Goal: Information Seeking & Learning: Learn about a topic

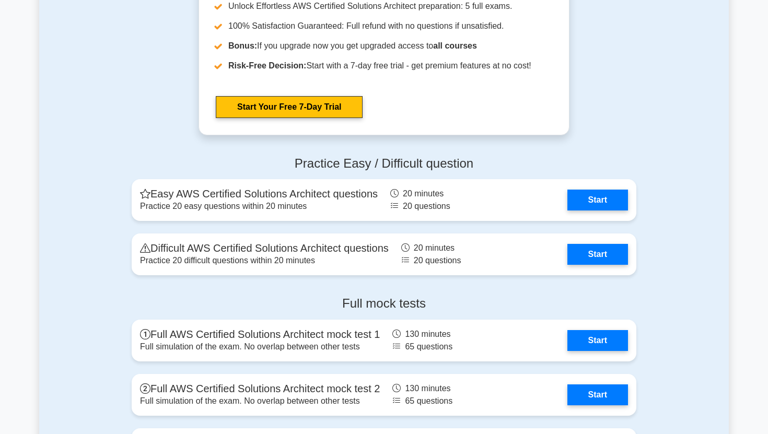
scroll to position [2148, 0]
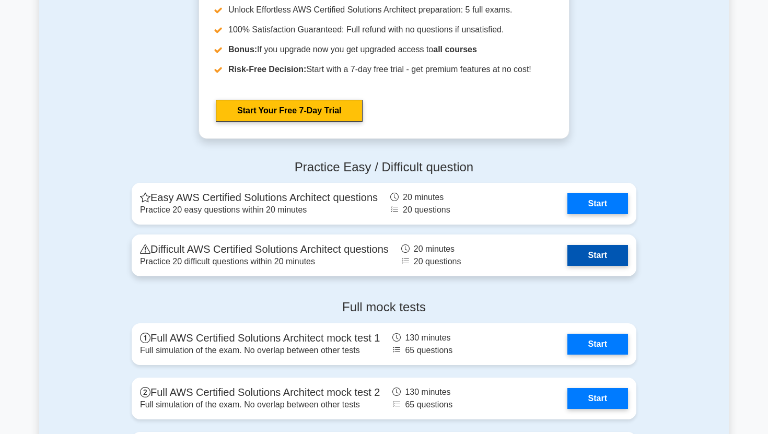
click at [567, 266] on link "Start" at bounding box center [597, 255] width 61 height 21
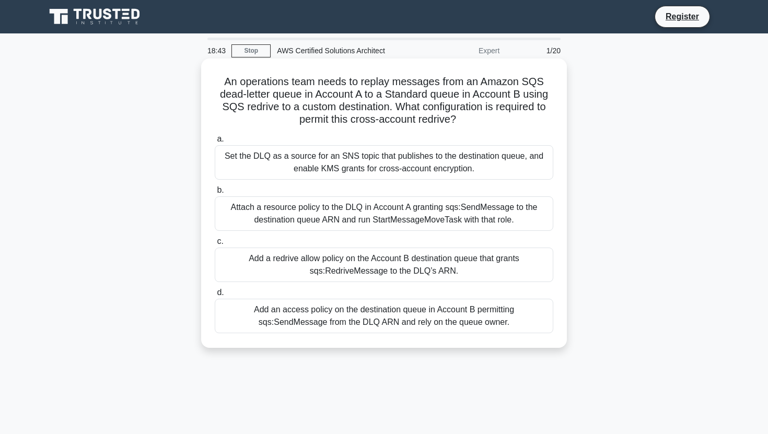
click at [339, 225] on div "Attach a resource policy to the DLQ in Account A granting sqs:SendMessage to th…" at bounding box center [384, 213] width 339 height 34
click at [215, 194] on input "b. Attach a resource policy to the DLQ in Account A granting sqs:SendMessage to…" at bounding box center [215, 190] width 0 height 7
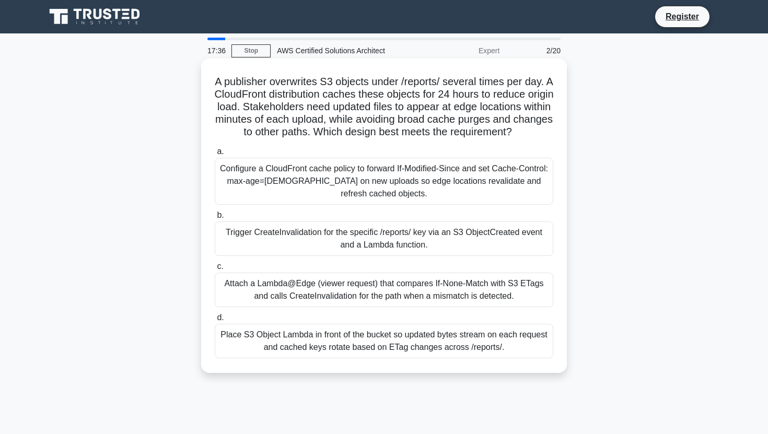
click at [292, 230] on div "Trigger CreateInvalidation for the specific /reports/ key via an S3 ObjectCreat…" at bounding box center [384, 239] width 339 height 34
click at [215, 219] on input "b. Trigger CreateInvalidation for the specific /reports/ key via an S3 ObjectCr…" at bounding box center [215, 215] width 0 height 7
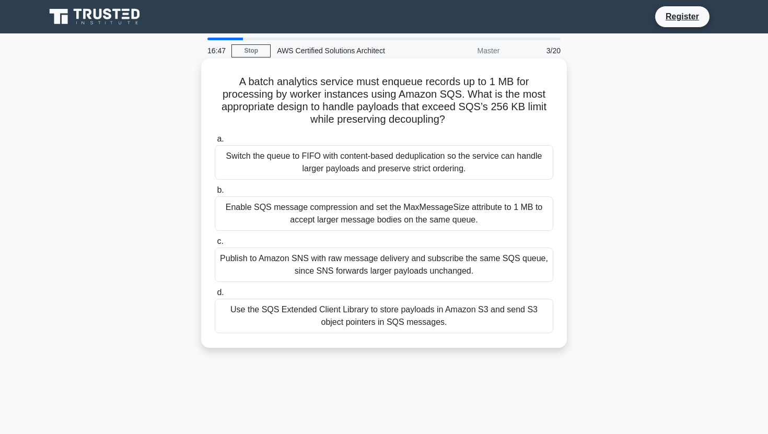
click at [310, 168] on div "Switch the queue to FIFO with content-based deduplication so the service can ha…" at bounding box center [384, 162] width 339 height 34
click at [215, 143] on input "a. Switch the queue to FIFO with content-based deduplication so the service can…" at bounding box center [215, 139] width 0 height 7
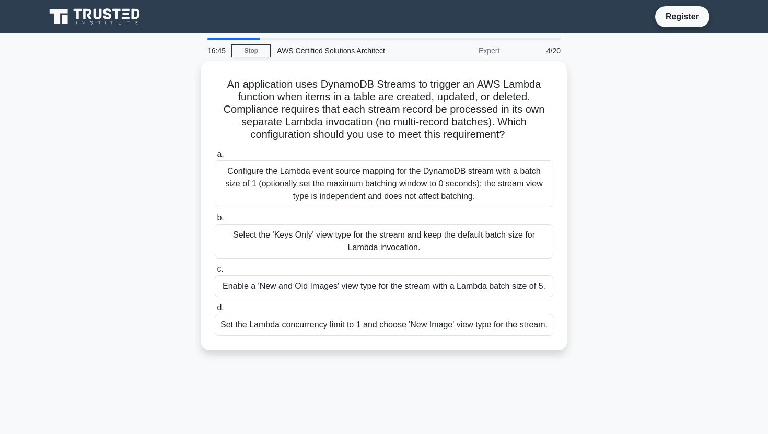
click at [310, 168] on div "Configure the Lambda event source mapping for the DynamoDB stream with a batch …" at bounding box center [384, 183] width 339 height 47
click at [215, 158] on input "a. Configure the Lambda event source mapping for the DynamoDB stream with a bat…" at bounding box center [215, 154] width 0 height 7
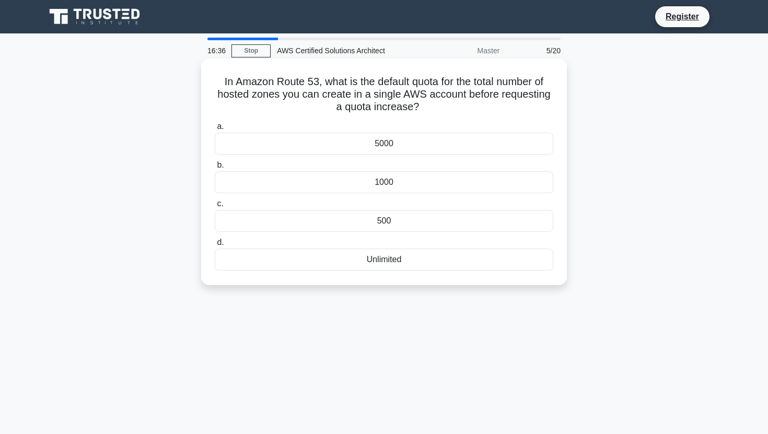
click at [315, 222] on div "500" at bounding box center [384, 221] width 339 height 22
click at [215, 207] on input "c. 500" at bounding box center [215, 204] width 0 height 7
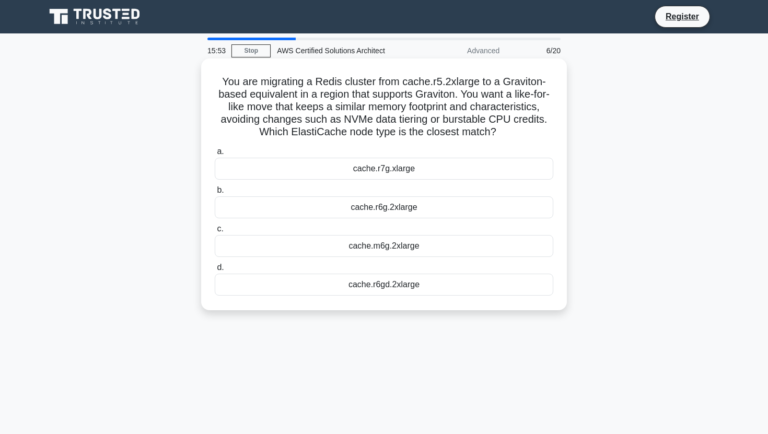
click at [360, 201] on div "cache.r6g.2xlarge" at bounding box center [384, 207] width 339 height 22
click at [215, 194] on input "b. cache.r6g.2xlarge" at bounding box center [215, 190] width 0 height 7
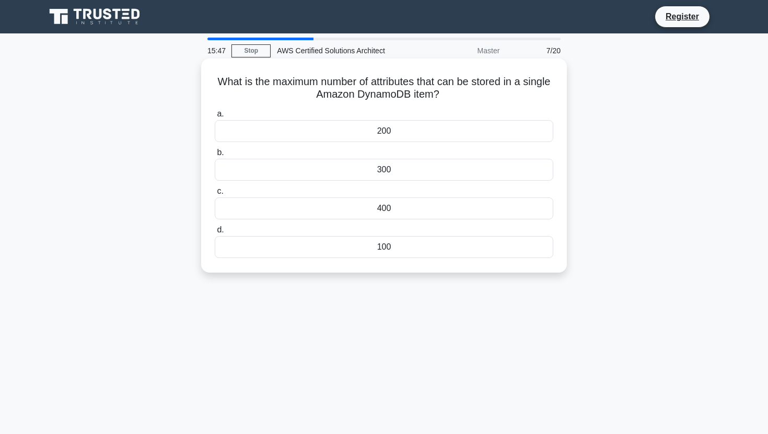
click at [378, 137] on div "200" at bounding box center [384, 131] width 339 height 22
click at [215, 118] on input "a. 200" at bounding box center [215, 114] width 0 height 7
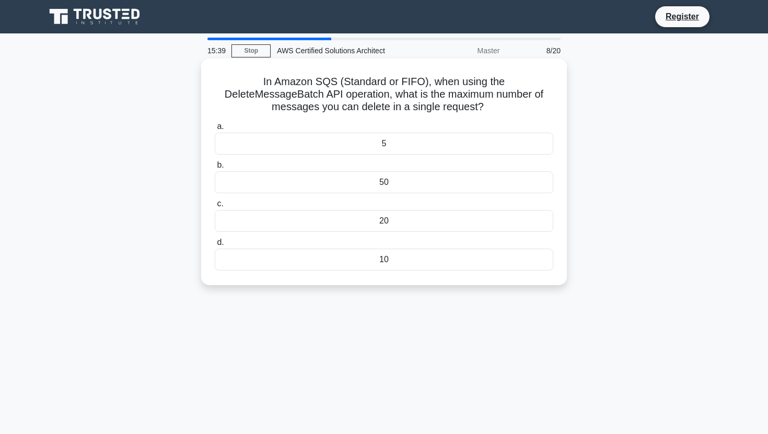
click at [386, 218] on div "20" at bounding box center [384, 221] width 339 height 22
click at [215, 207] on input "c. 20" at bounding box center [215, 204] width 0 height 7
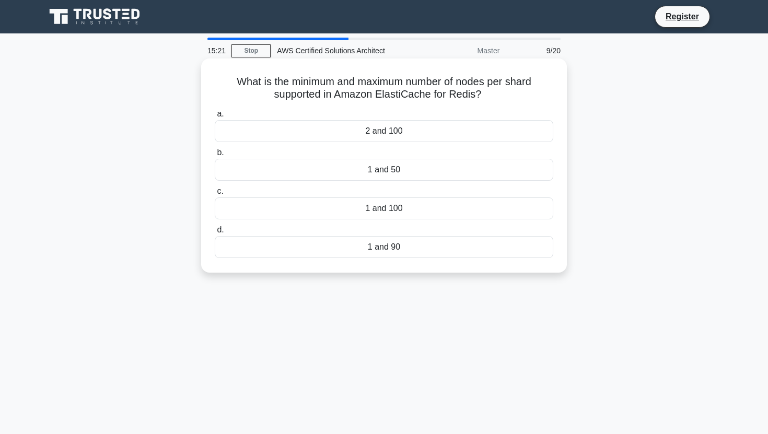
click at [386, 174] on div "1 and 50" at bounding box center [384, 170] width 339 height 22
click at [215, 156] on input "b. 1 and 50" at bounding box center [215, 152] width 0 height 7
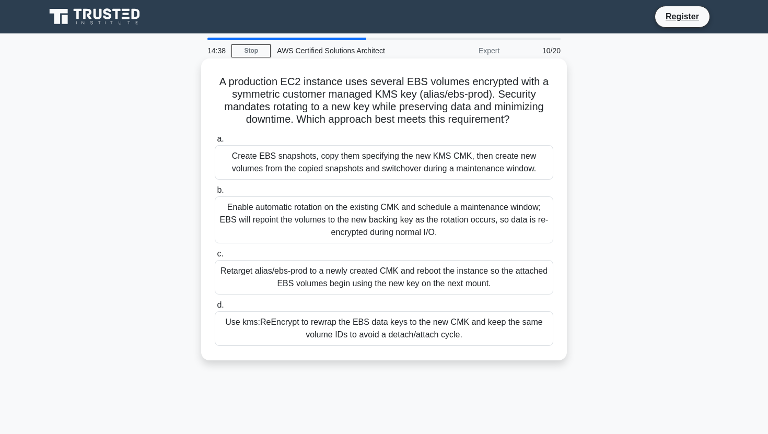
click at [348, 327] on div "Use kms:ReEncrypt to rewrap the EBS data keys to the new CMK and keep the same …" at bounding box center [384, 328] width 339 height 34
click at [215, 309] on input "d. Use kms:ReEncrypt to rewrap the EBS data keys to the new CMK and keep the sa…" at bounding box center [215, 305] width 0 height 7
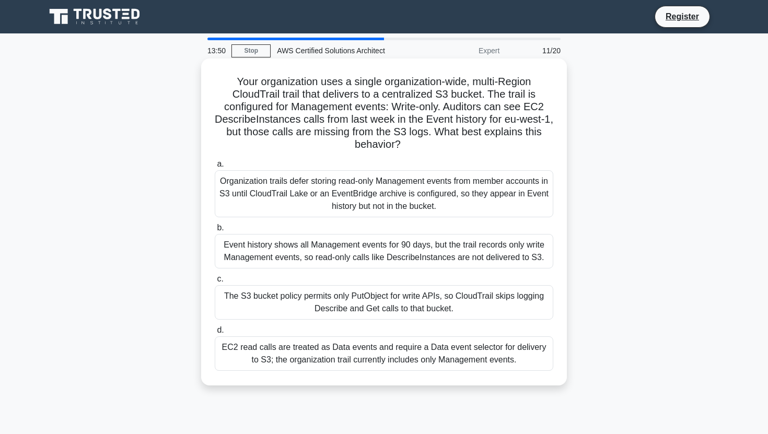
click at [348, 336] on div "EC2 read calls are treated as Data events and require a Data event selector for…" at bounding box center [384, 353] width 339 height 34
click at [215, 334] on input "d. EC2 read calls are treated as Data events and require a Data event selector …" at bounding box center [215, 330] width 0 height 7
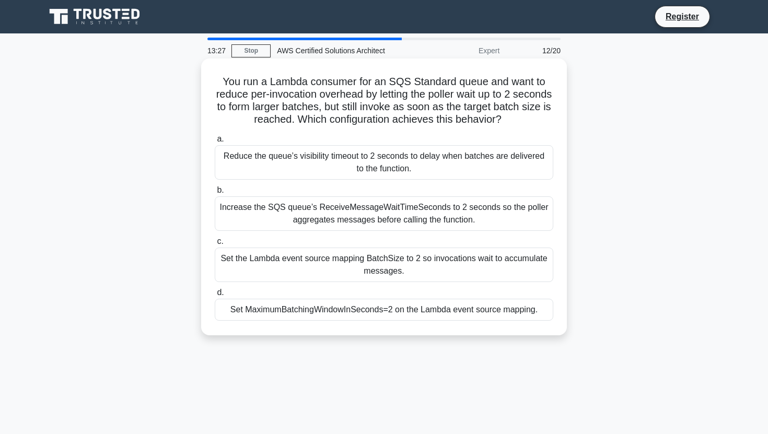
click at [447, 262] on div "Set the Lambda event source mapping BatchSize to 2 so invocations wait to accum…" at bounding box center [384, 265] width 339 height 34
click at [215, 245] on input "c. Set the Lambda event source mapping BatchSize to 2 so invocations wait to ac…" at bounding box center [215, 241] width 0 height 7
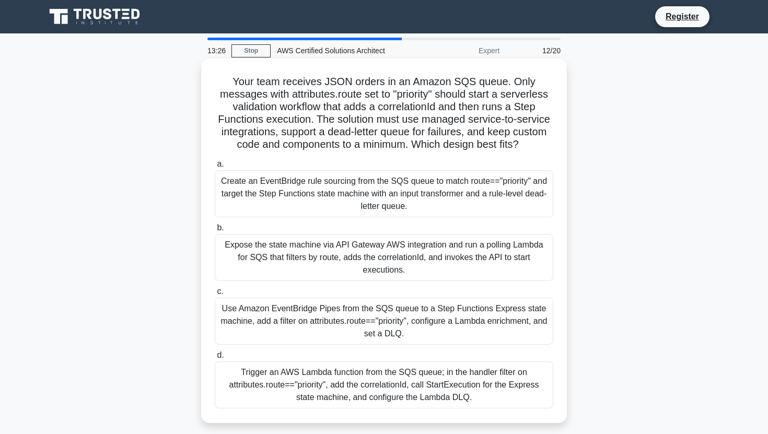
click at [447, 261] on div "Expose the state machine via API Gateway AWS integration and run a polling Lamb…" at bounding box center [384, 257] width 339 height 47
click at [215, 231] on input "b. Expose the state machine via API Gateway AWS integration and run a polling L…" at bounding box center [215, 228] width 0 height 7
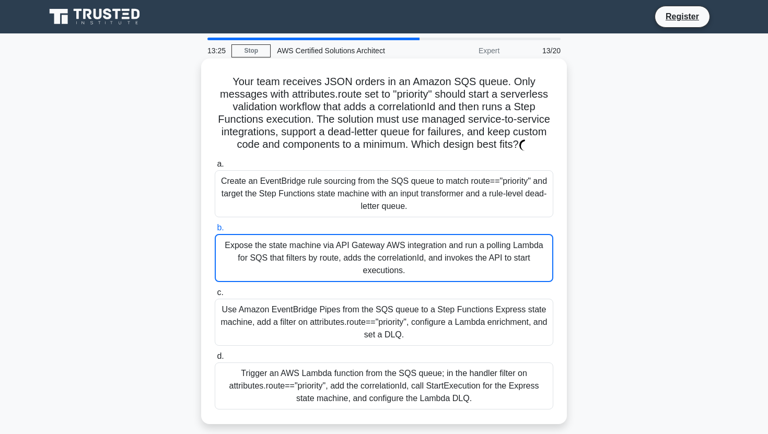
click at [447, 261] on div "Expose the state machine via API Gateway AWS integration and run a polling Lamb…" at bounding box center [384, 258] width 339 height 48
click at [215, 231] on input "b. Expose the state machine via API Gateway AWS integration and run a polling L…" at bounding box center [215, 228] width 0 height 7
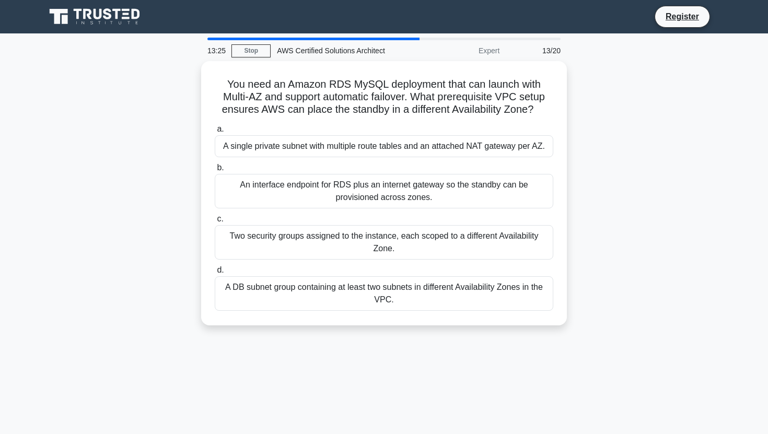
click at [447, 261] on div "a. A single private subnet with multiple route tables and an attached NAT gatew…" at bounding box center [383, 217] width 351 height 192
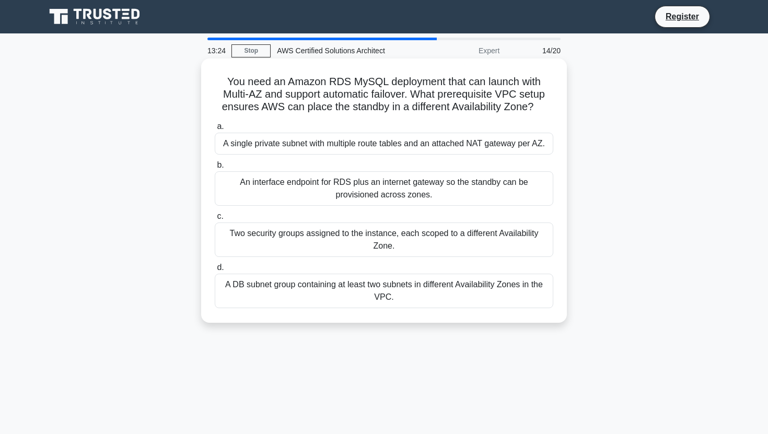
click at [448, 244] on div "Two security groups assigned to the instance, each scoped to a different Availa…" at bounding box center [384, 240] width 339 height 34
click at [215, 220] on input "c. Two security groups assigned to the instance, each scoped to a different Ava…" at bounding box center [215, 216] width 0 height 7
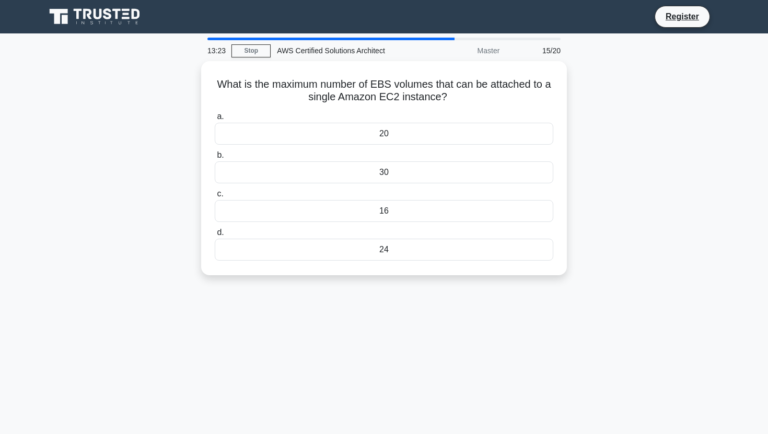
click at [448, 244] on div "24" at bounding box center [384, 250] width 339 height 22
click at [215, 236] on input "d. 24" at bounding box center [215, 232] width 0 height 7
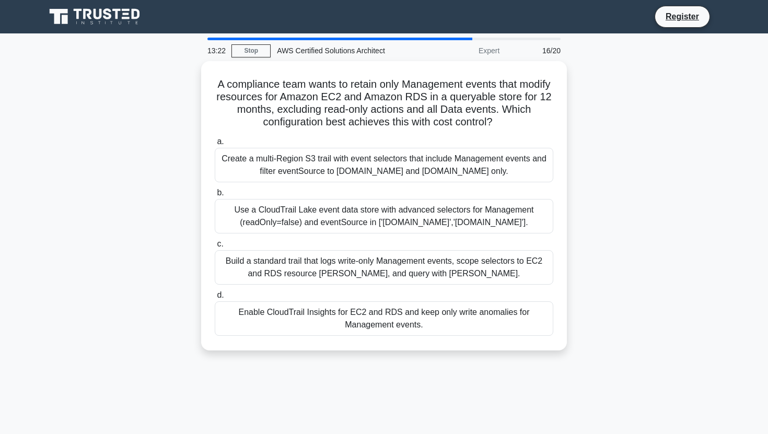
click at [448, 244] on label "c. Build a standard trail that logs write-only Management events, scope selecto…" at bounding box center [384, 261] width 339 height 47
click at [215, 244] on input "c. Build a standard trail that logs write-only Management events, scope selecto…" at bounding box center [215, 244] width 0 height 7
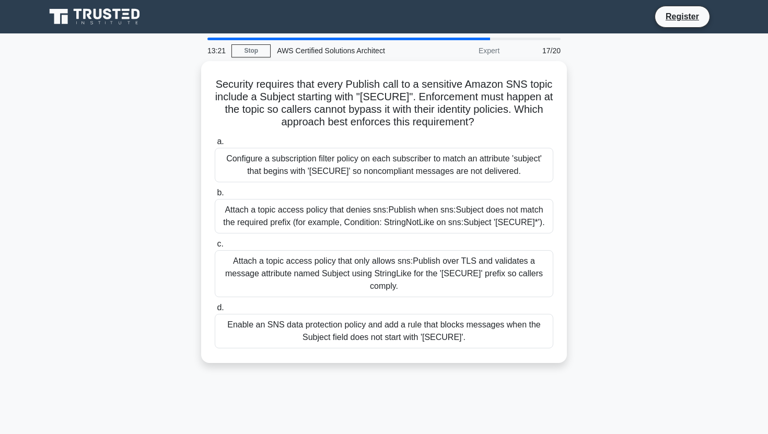
click at [448, 244] on label "c. Attach a topic access policy that only allows sns:Publish over TLS and valid…" at bounding box center [384, 268] width 339 height 60
click at [215, 244] on input "c. Attach a topic access policy that only allows sns:Publish over TLS and valid…" at bounding box center [215, 244] width 0 height 7
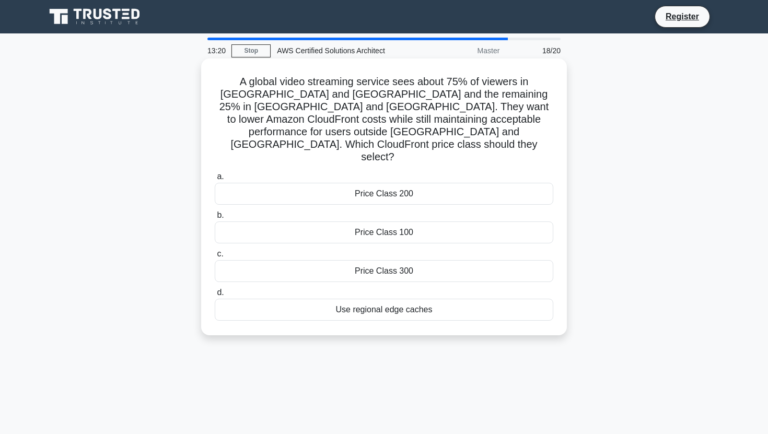
click at [448, 260] on div "Price Class 300" at bounding box center [384, 271] width 339 height 22
click at [215, 251] on input "c. Price Class 300" at bounding box center [215, 254] width 0 height 7
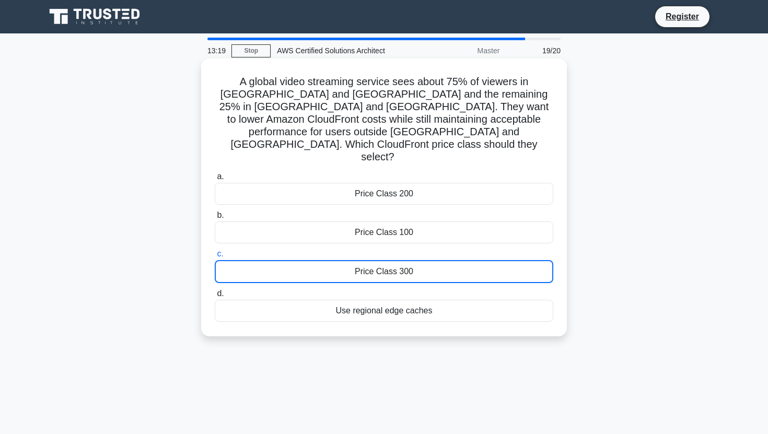
click at [448, 260] on div "Price Class 300" at bounding box center [384, 271] width 339 height 23
click at [215, 251] on input "c. Price Class 300" at bounding box center [215, 254] width 0 height 7
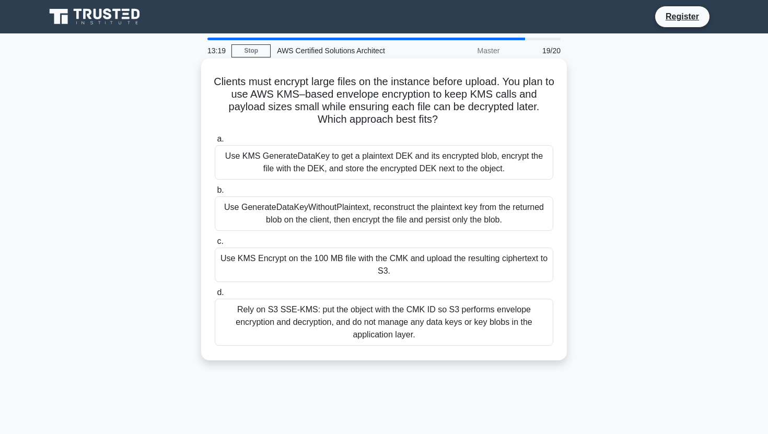
click at [448, 238] on label "c. Use KMS Encrypt on the 100 MB file with the CMK and upload the resulting cip…" at bounding box center [384, 258] width 339 height 47
click at [215, 238] on input "c. Use KMS Encrypt on the 100 MB file with the CMK and upload the resulting cip…" at bounding box center [215, 241] width 0 height 7
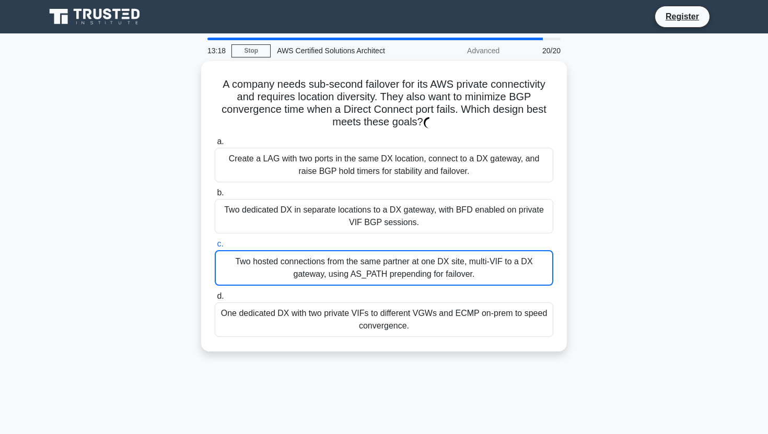
click at [433, 257] on div "Two hosted connections from the same partner at one DX site, multi-VIF to a DX …" at bounding box center [384, 268] width 339 height 36
click at [215, 248] on input "c. Two hosted connections from the same partner at one DX site, multi-VIF to a …" at bounding box center [215, 244] width 0 height 7
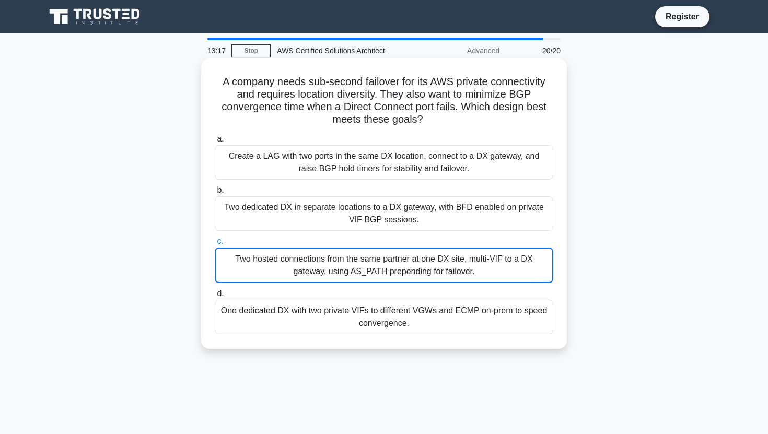
click at [433, 257] on div "Two hosted connections from the same partner at one DX site, multi-VIF to a DX …" at bounding box center [384, 266] width 339 height 36
click at [215, 245] on input "c. Two hosted connections from the same partner at one DX site, multi-VIF to a …" at bounding box center [215, 241] width 0 height 7
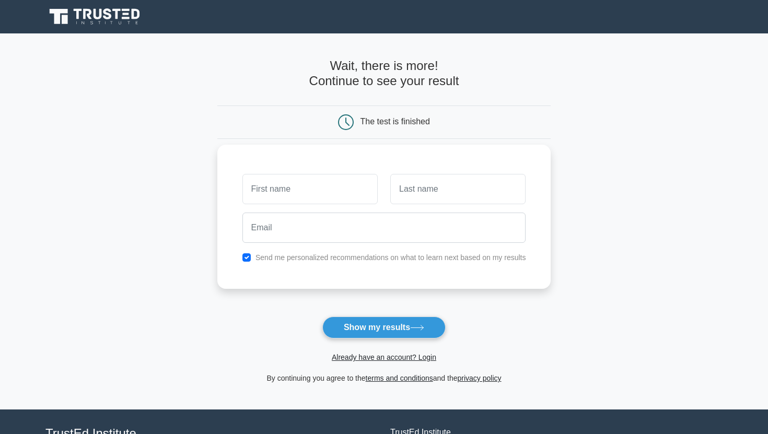
click at [299, 180] on input "text" at bounding box center [309, 189] width 135 height 30
type input "Karan"
type input "[PERSON_NAME]"
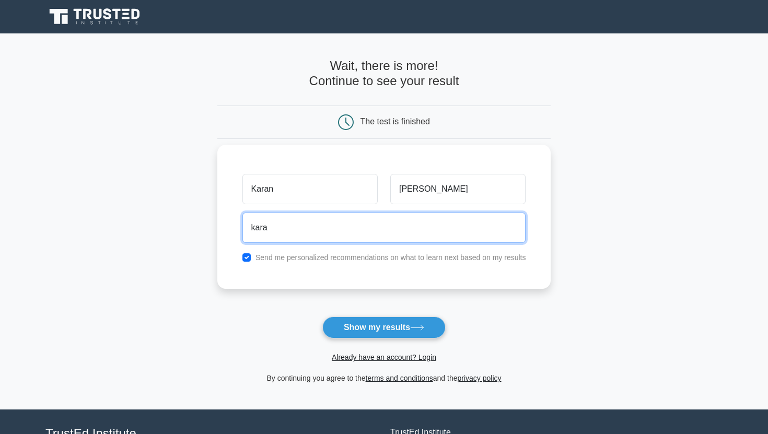
type input "[EMAIL_ADDRESS][DOMAIN_NAME]"
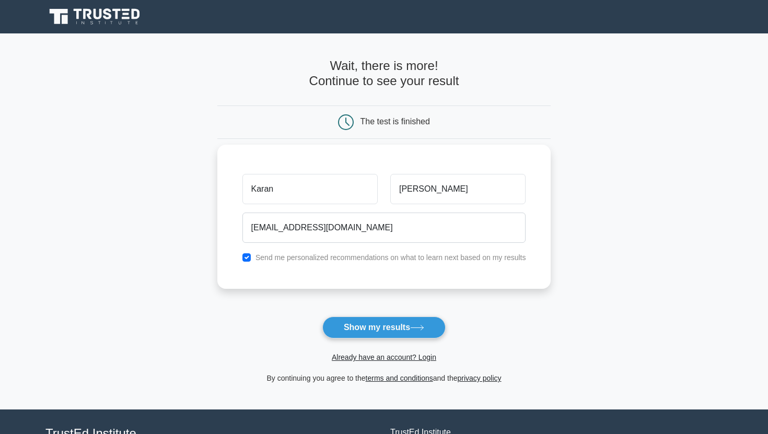
click at [359, 261] on label "Send me personalized recommendations on what to learn next based on my results" at bounding box center [390, 257] width 271 height 8
click at [248, 257] on input "checkbox" at bounding box center [246, 257] width 8 height 8
checkbox input "false"
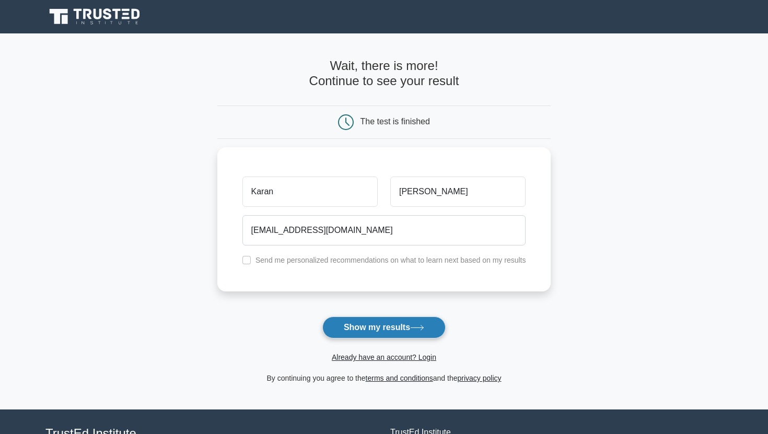
click at [345, 334] on button "Show my results" at bounding box center [383, 328] width 123 height 22
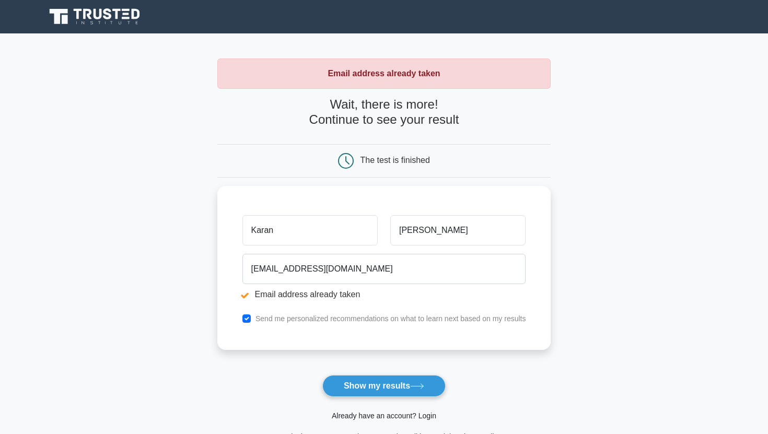
click at [426, 412] on link "Already have an account? Login" at bounding box center [384, 416] width 104 height 8
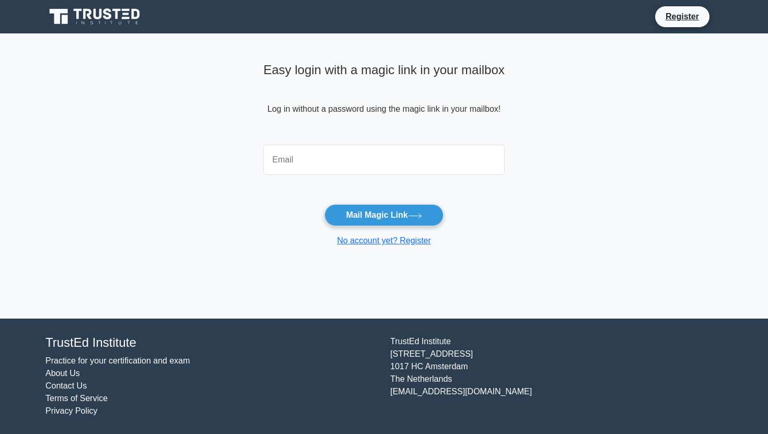
click at [358, 148] on input "email" at bounding box center [383, 160] width 241 height 30
type input "karansuneja1298@gmail.com"
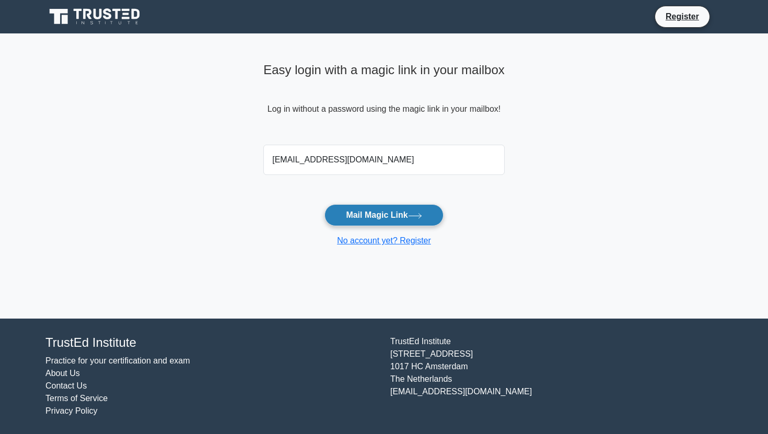
click at [376, 217] on button "Mail Magic Link" at bounding box center [383, 215] width 119 height 22
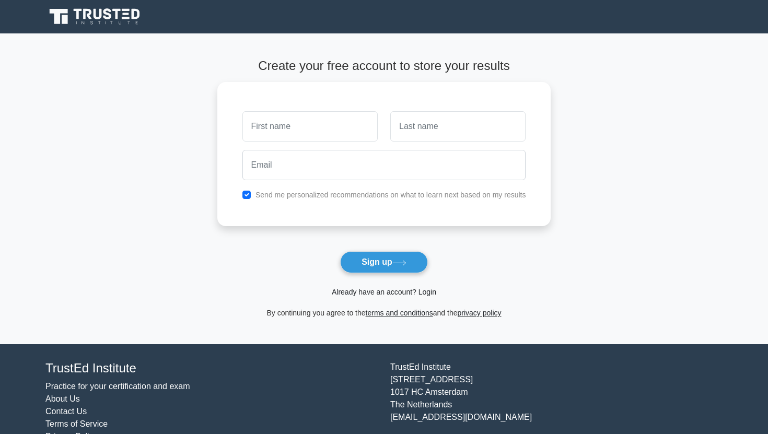
click at [433, 295] on link "Already have an account? Login" at bounding box center [384, 292] width 104 height 8
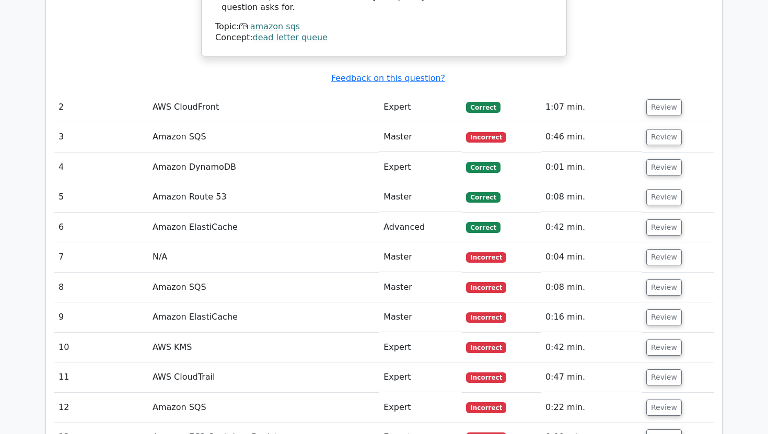
scroll to position [1532, 0]
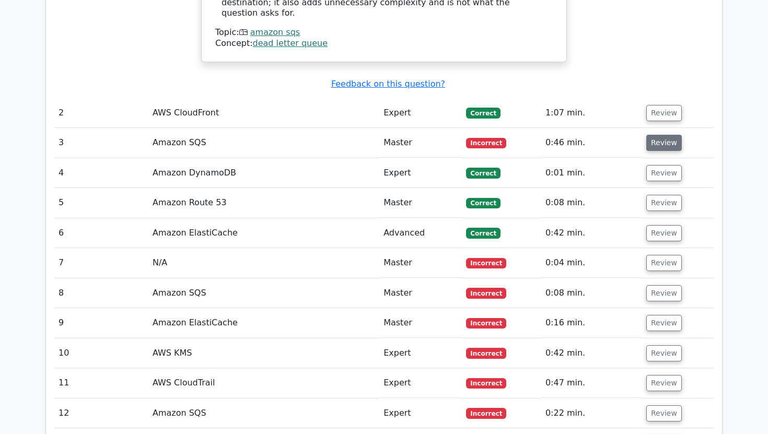
click at [661, 135] on button "Review" at bounding box center [664, 143] width 36 height 16
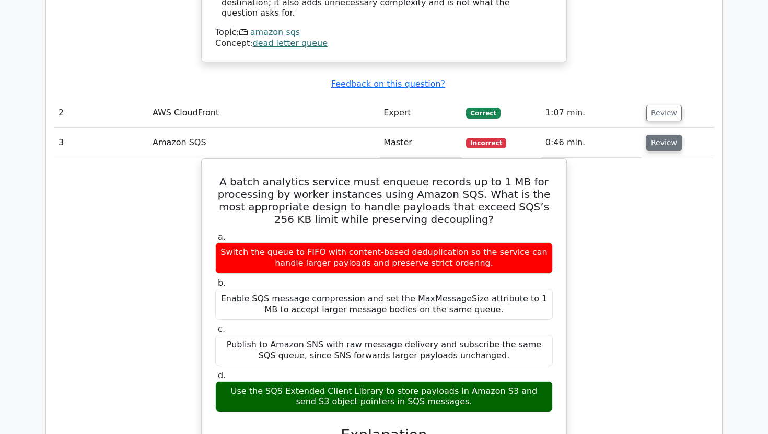
click at [661, 135] on button "Review" at bounding box center [664, 143] width 36 height 16
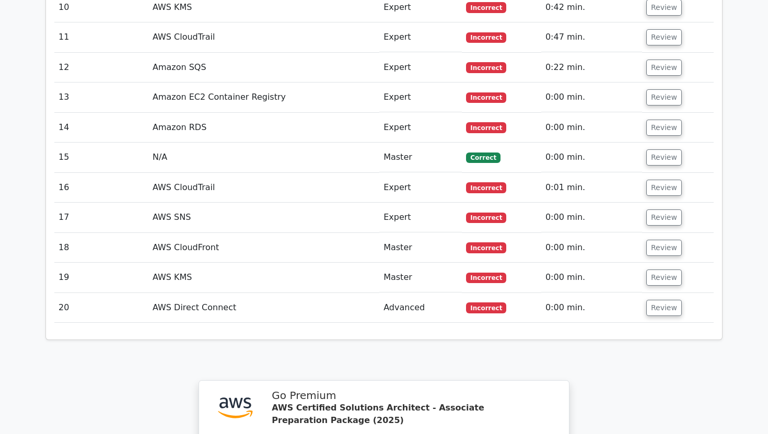
scroll to position [1883, 0]
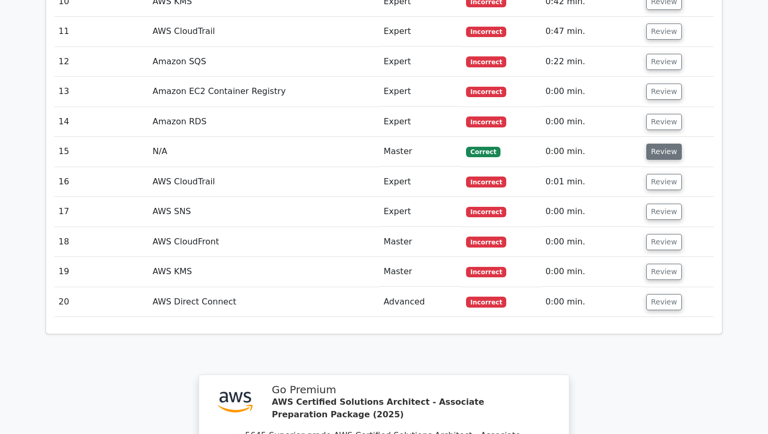
click at [657, 144] on button "Review" at bounding box center [664, 152] width 36 height 16
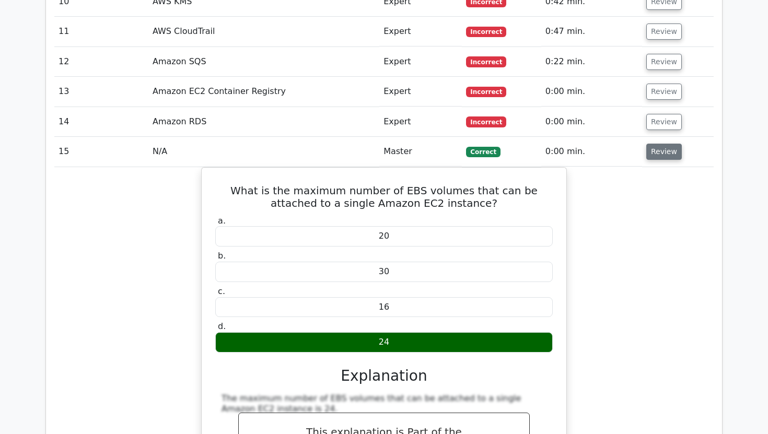
click at [657, 144] on button "Review" at bounding box center [664, 152] width 36 height 16
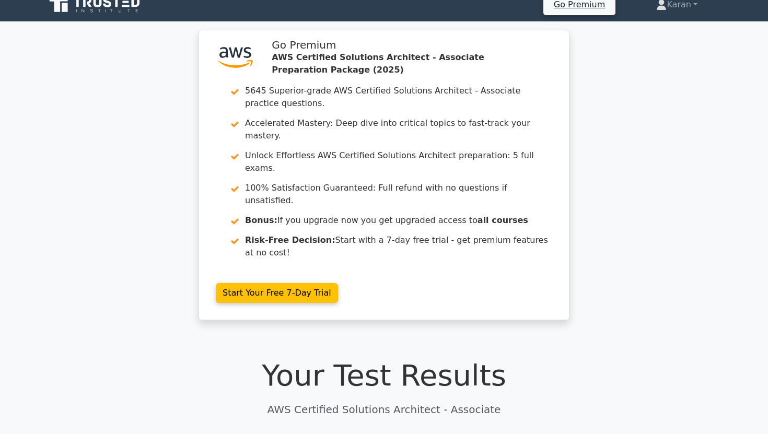
scroll to position [0, 0]
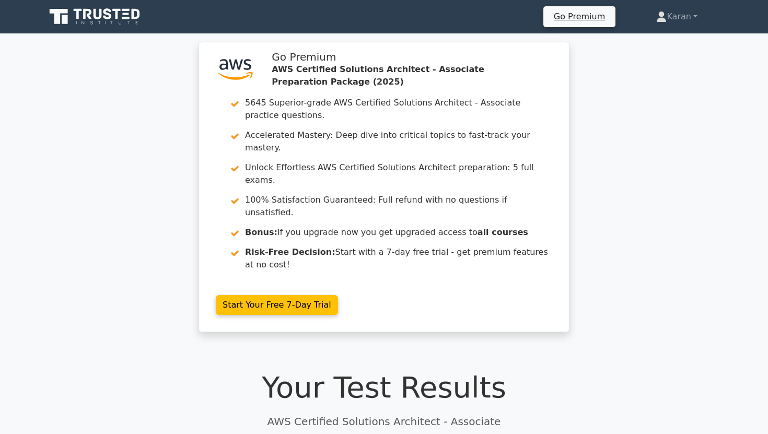
click at [103, 18] on icon at bounding box center [95, 17] width 100 height 20
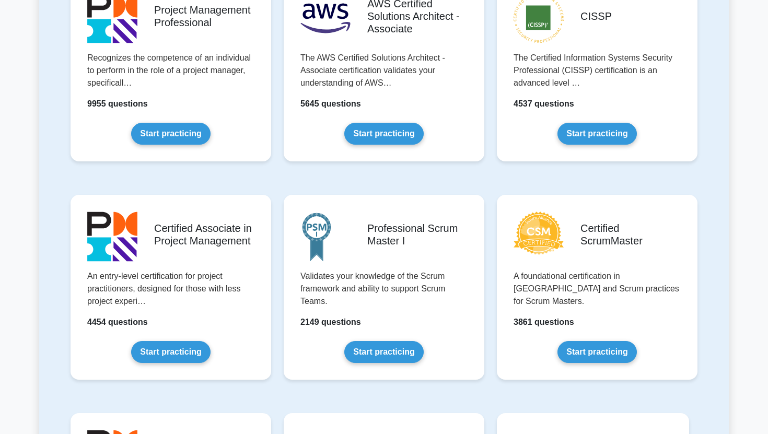
scroll to position [250, 0]
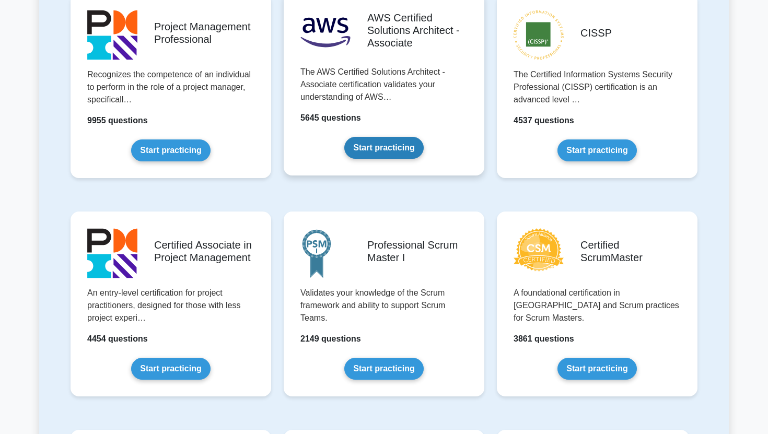
click at [382, 152] on link "Start practicing" at bounding box center [383, 148] width 79 height 22
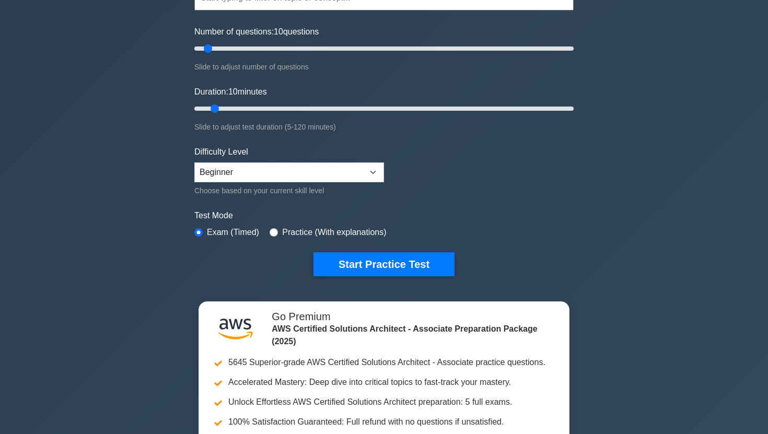
scroll to position [114, 0]
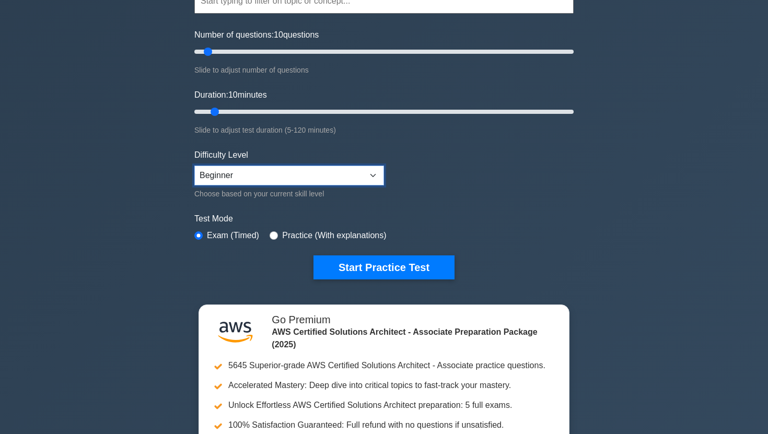
click at [354, 180] on select "Beginner Intermediate Expert" at bounding box center [289, 176] width 190 height 20
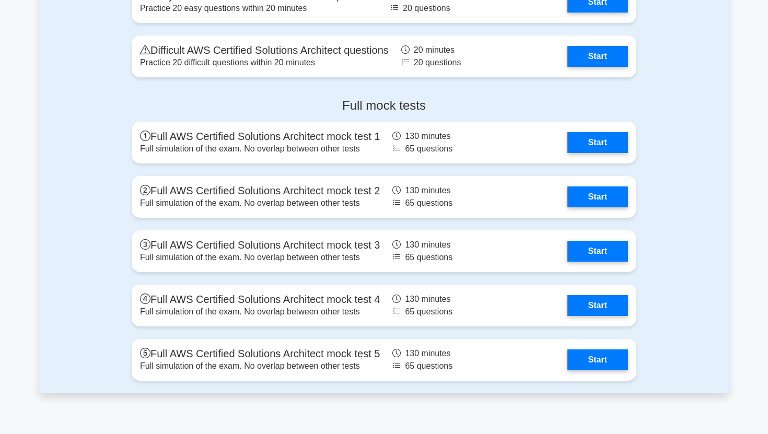
scroll to position [2809, 0]
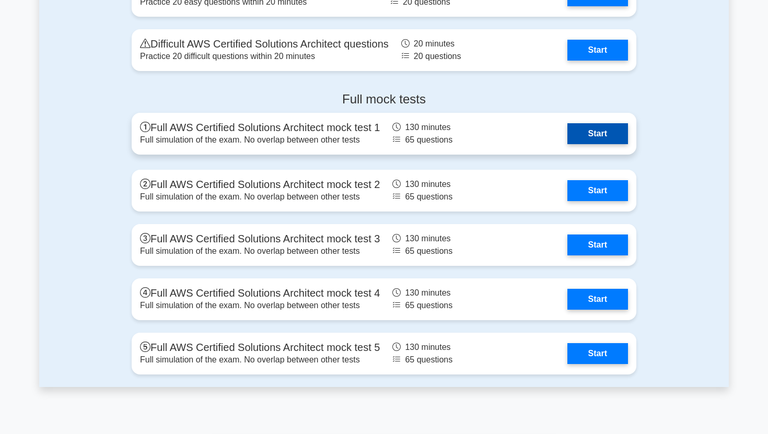
click at [567, 136] on link "Start" at bounding box center [597, 133] width 61 height 21
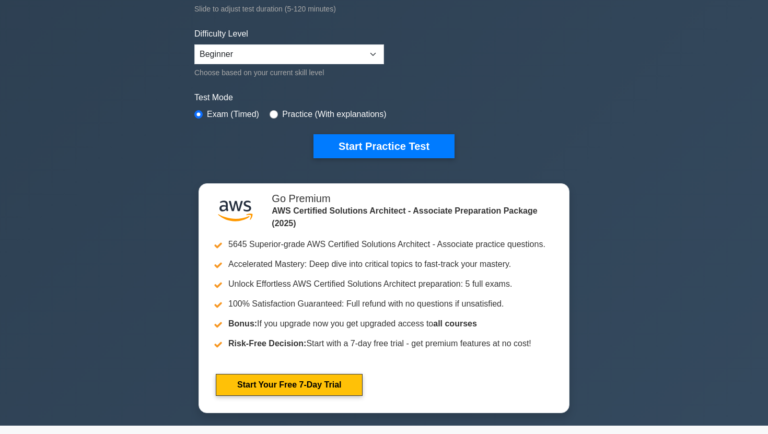
scroll to position [0, 0]
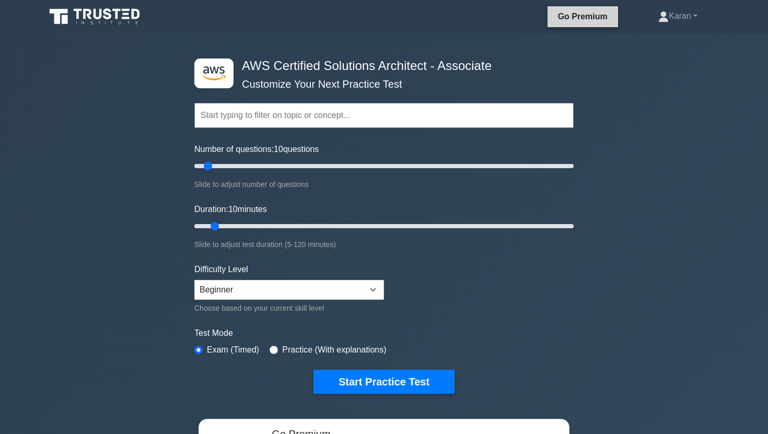
click at [581, 18] on link "Go Premium" at bounding box center [583, 16] width 62 height 13
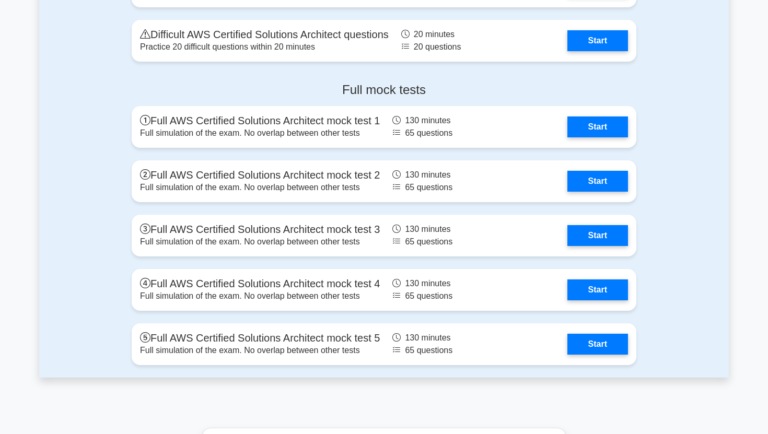
scroll to position [2814, 0]
